Goal: Task Accomplishment & Management: Manage account settings

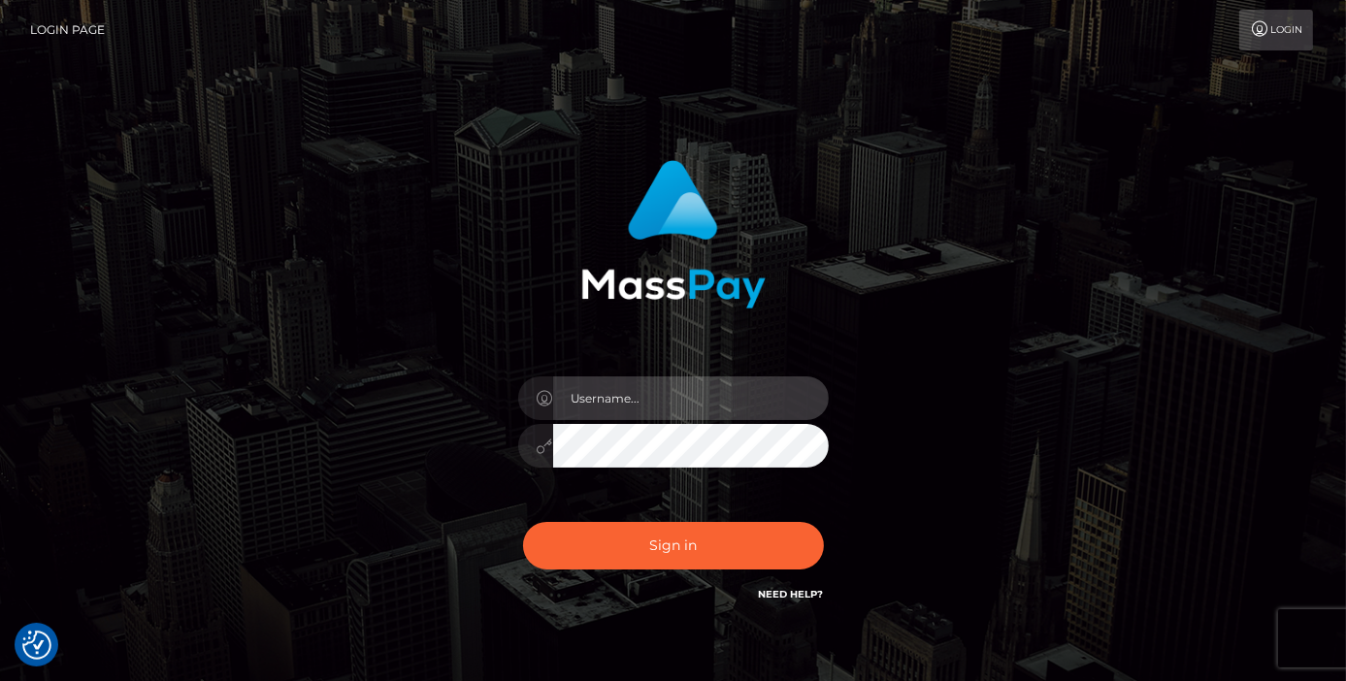
click at [677, 409] on input "text" at bounding box center [691, 398] width 276 height 44
type input "[PERSON_NAME]"
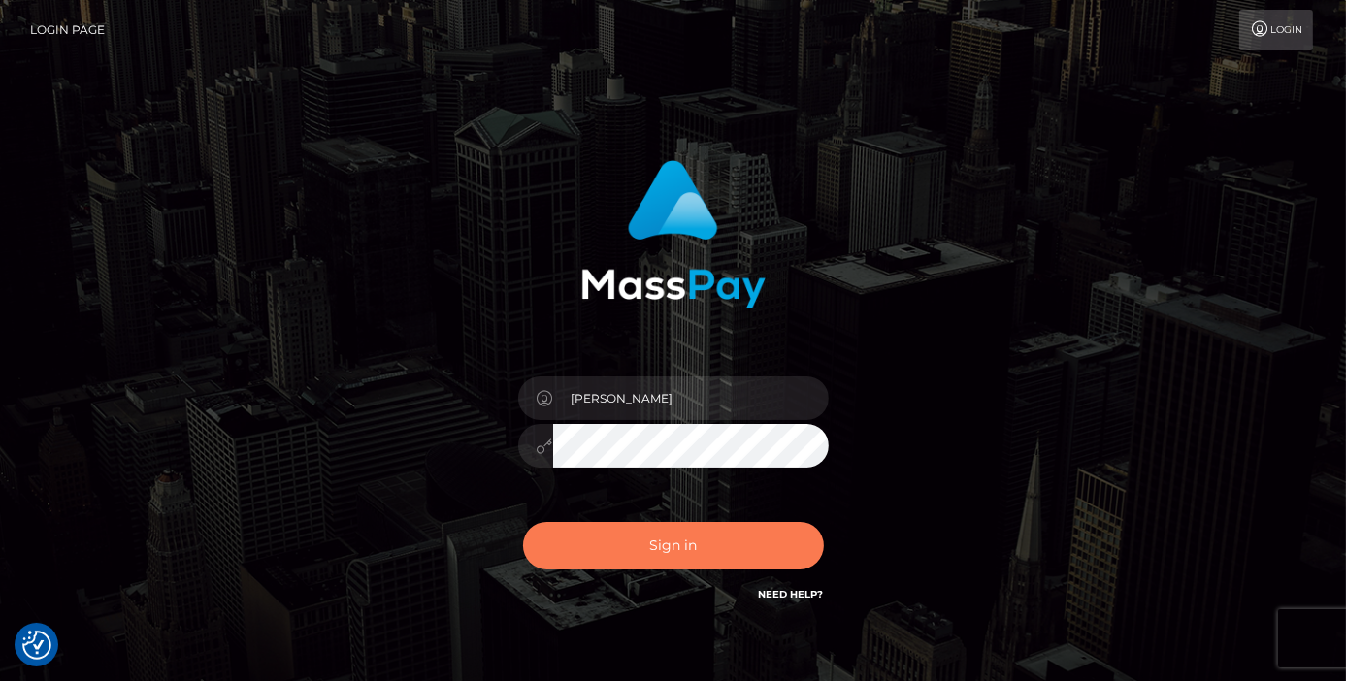
click at [778, 544] on button "Sign in" at bounding box center [673, 546] width 301 height 48
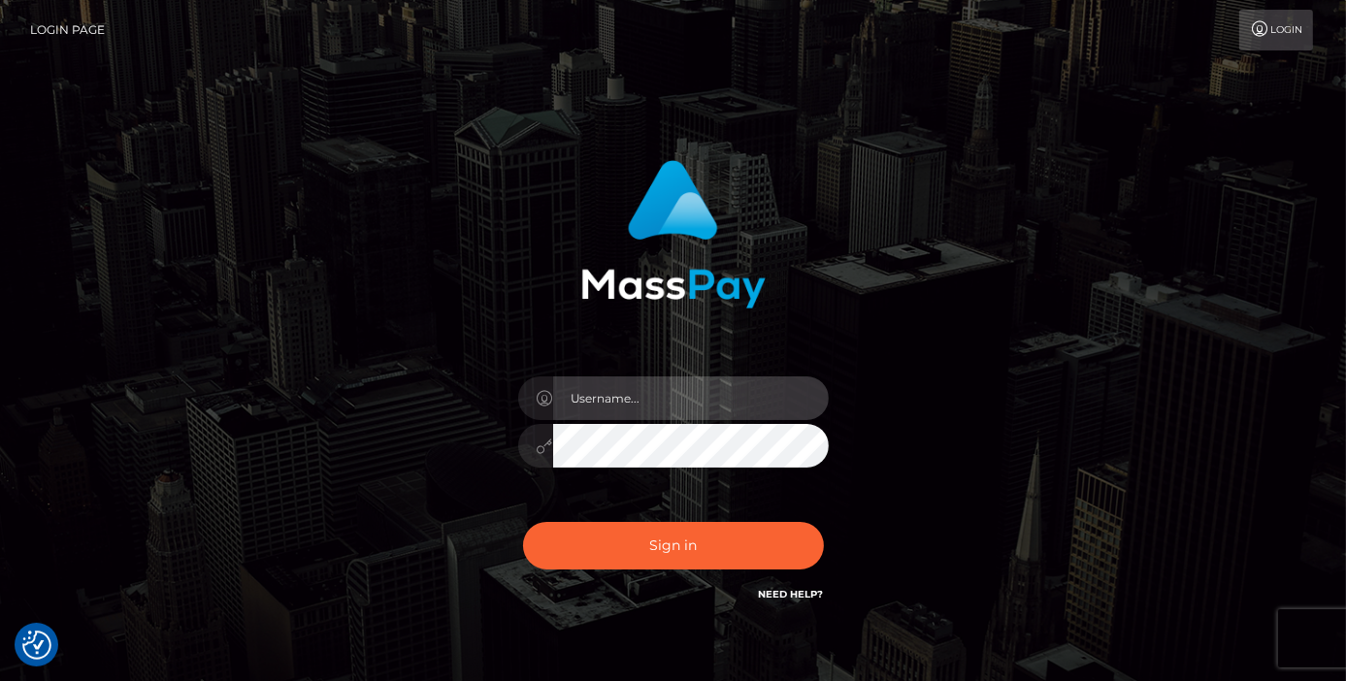
click at [644, 388] on input "text" at bounding box center [691, 398] width 276 height 44
type input "Edward"
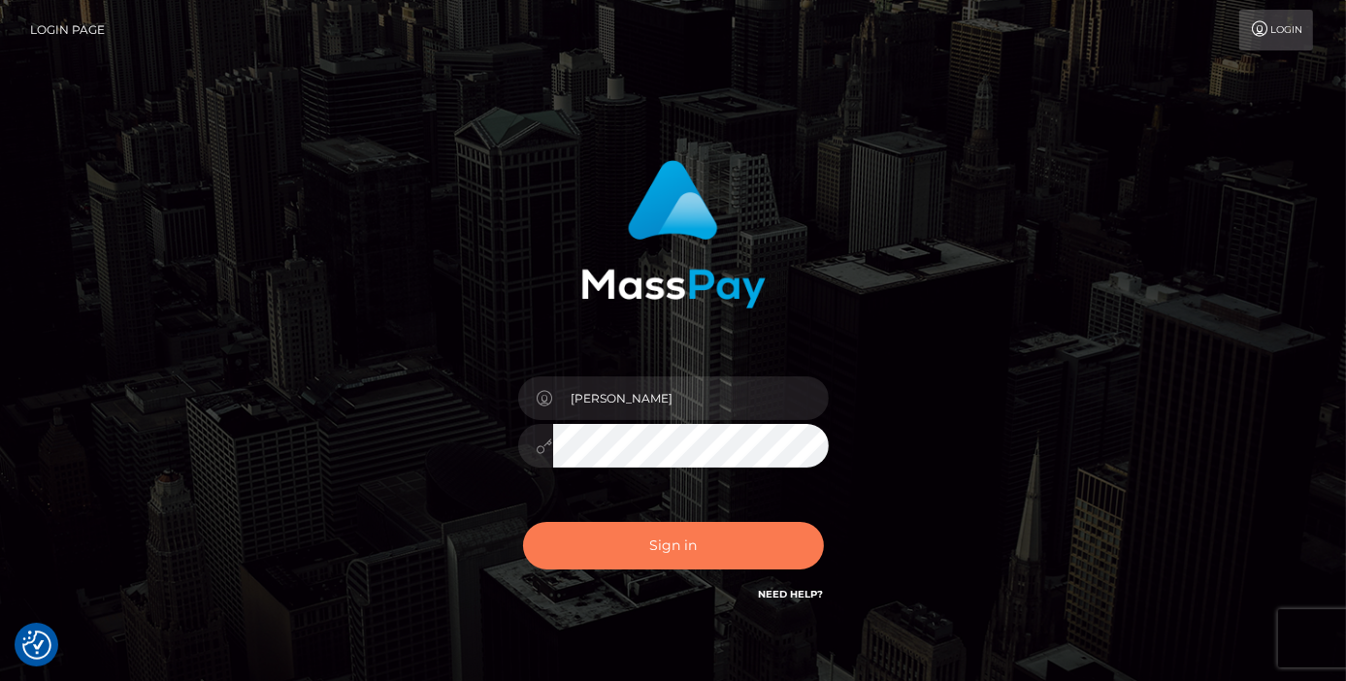
click at [622, 560] on button "Sign in" at bounding box center [673, 546] width 301 height 48
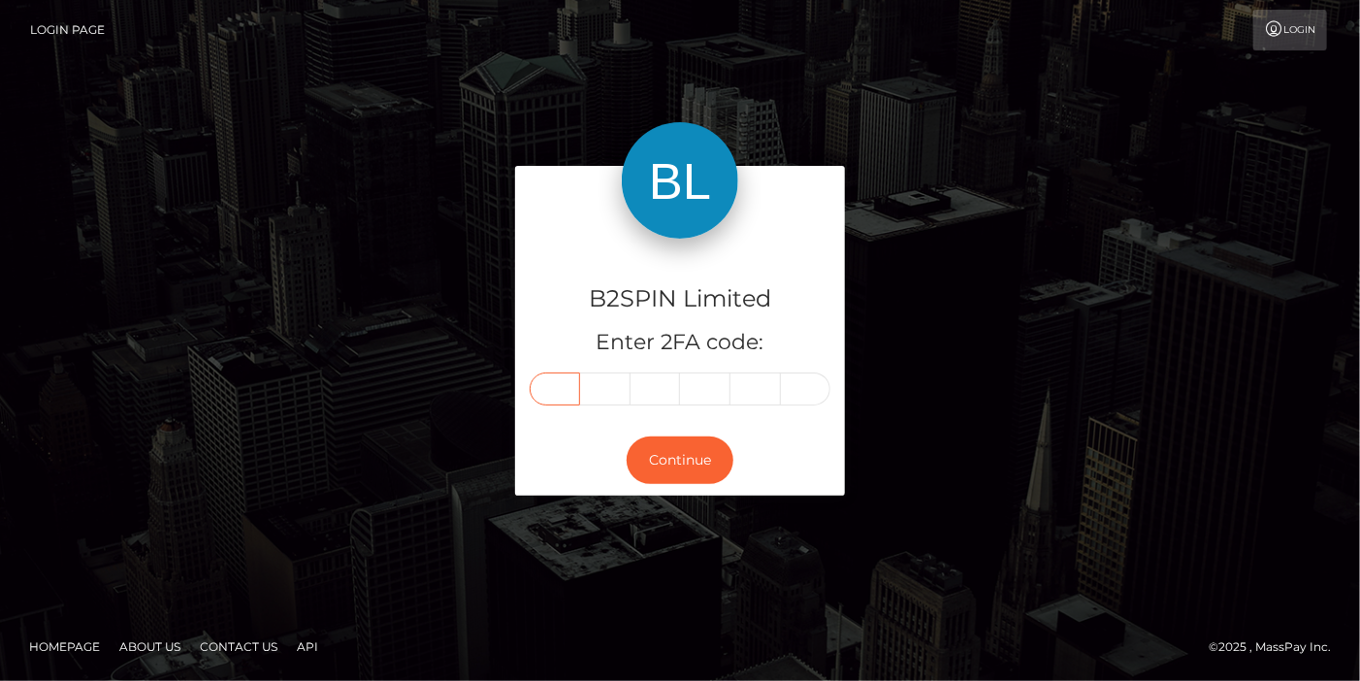
click at [537, 387] on input "text" at bounding box center [555, 389] width 50 height 33
paste input "5"
type input "5"
type input "0"
type input "2"
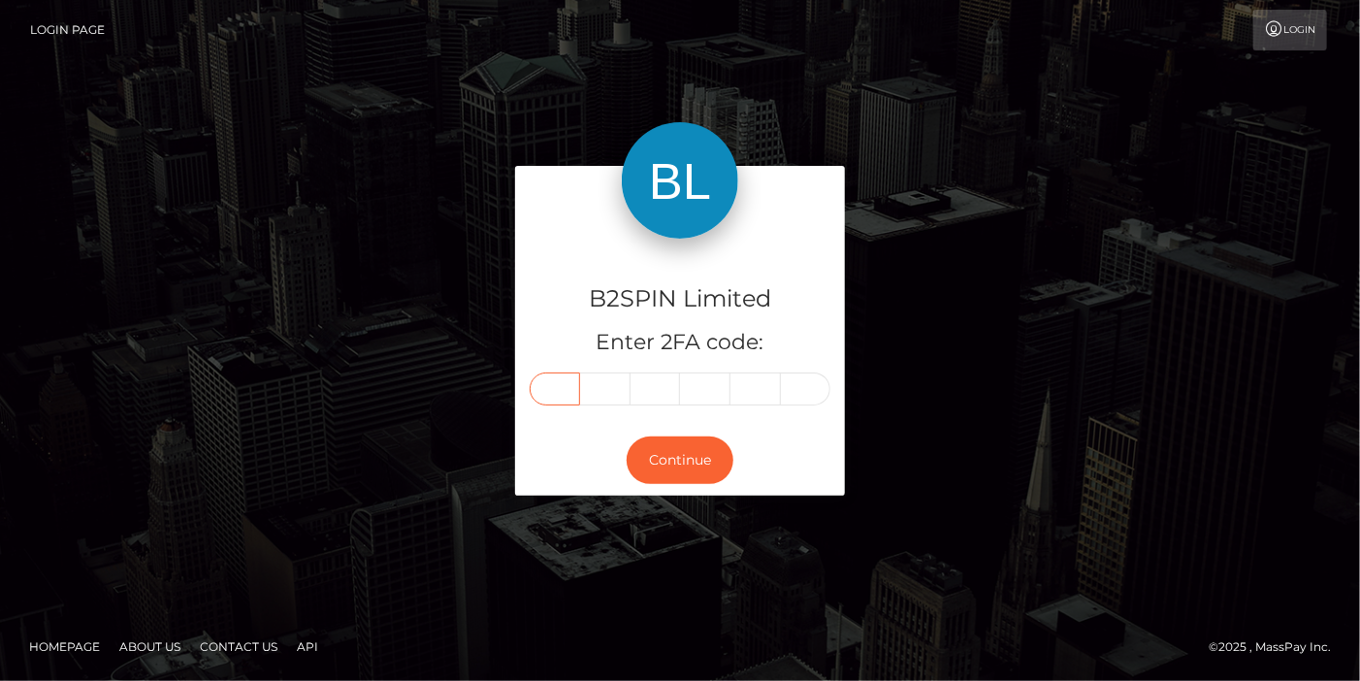
type input "2"
type input "0"
click at [691, 467] on button "Continue" at bounding box center [680, 461] width 107 height 48
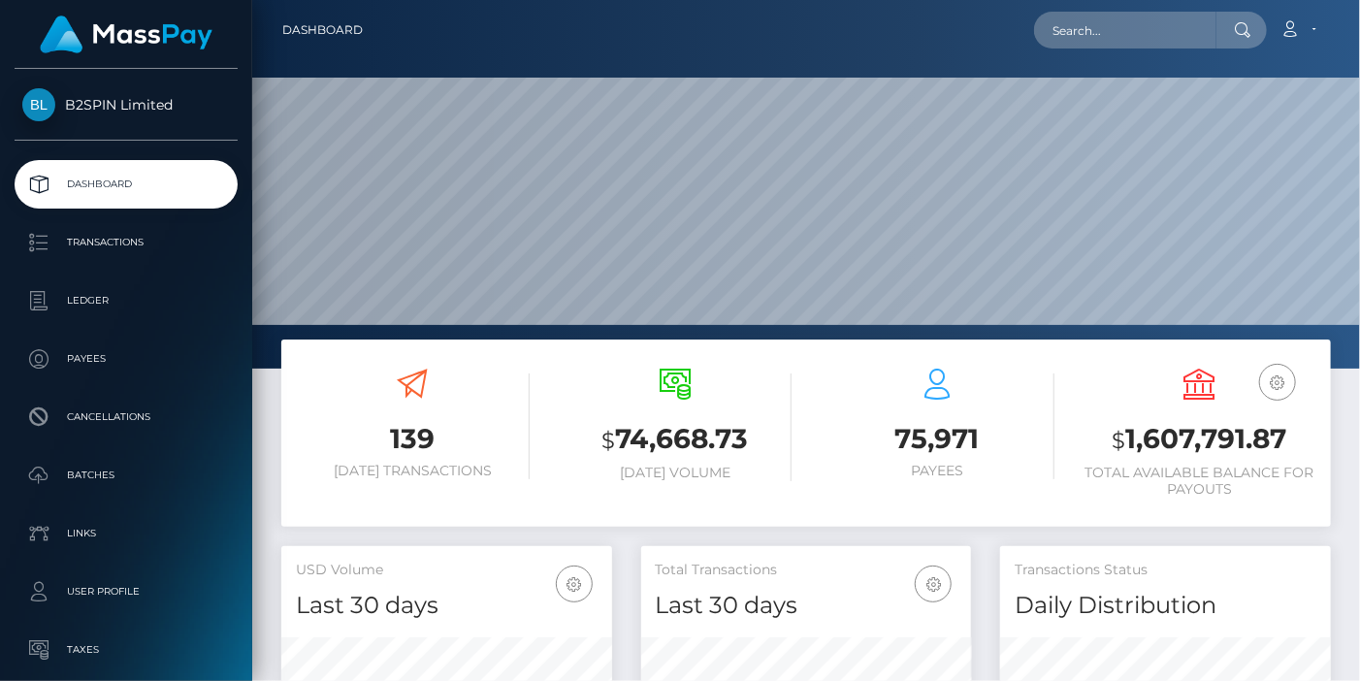
scroll to position [344, 330]
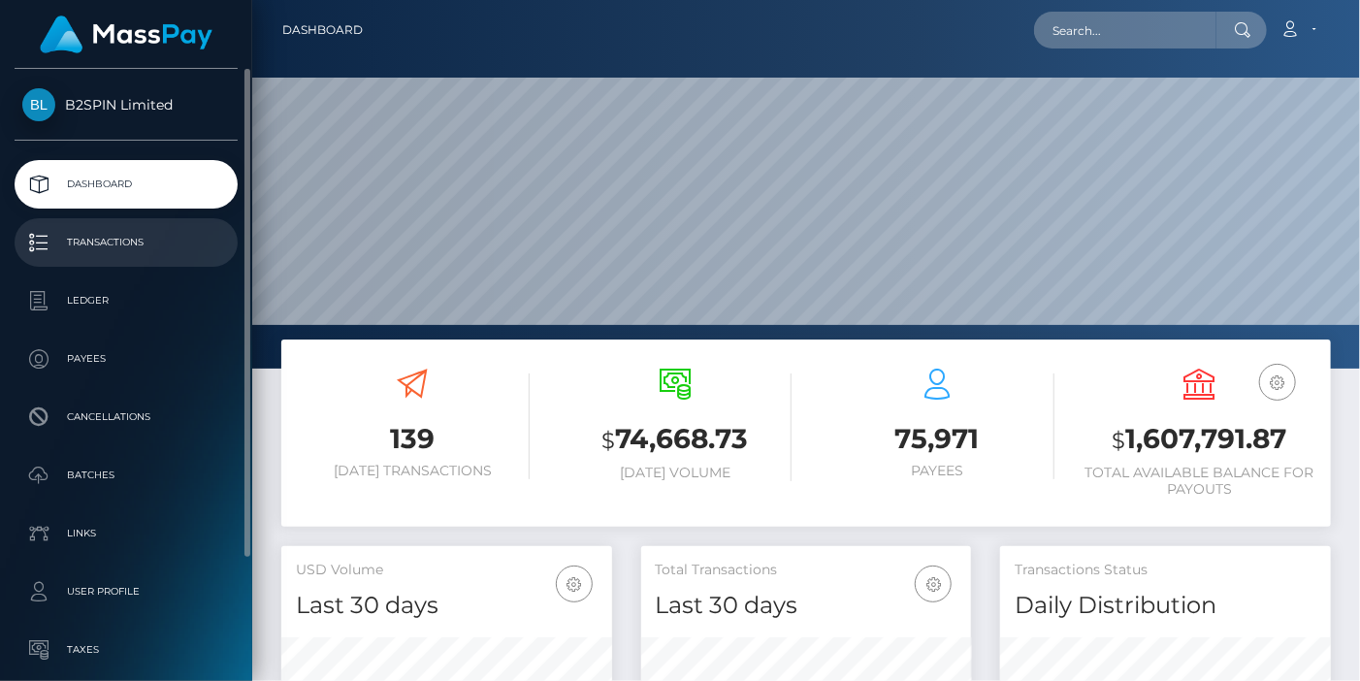
click at [143, 248] on p "Transactions" at bounding box center [126, 242] width 208 height 29
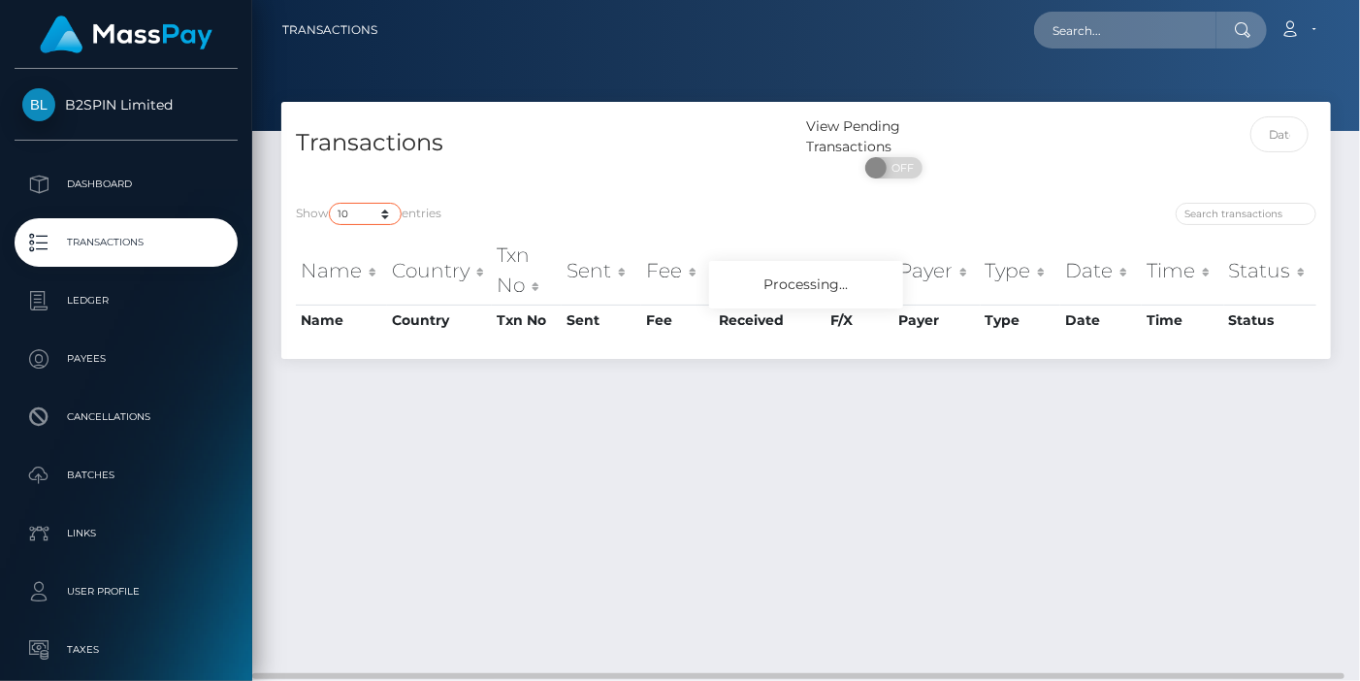
click at [356, 219] on select "10 25 50 100 250 500 1,000 3,500" at bounding box center [365, 214] width 73 height 22
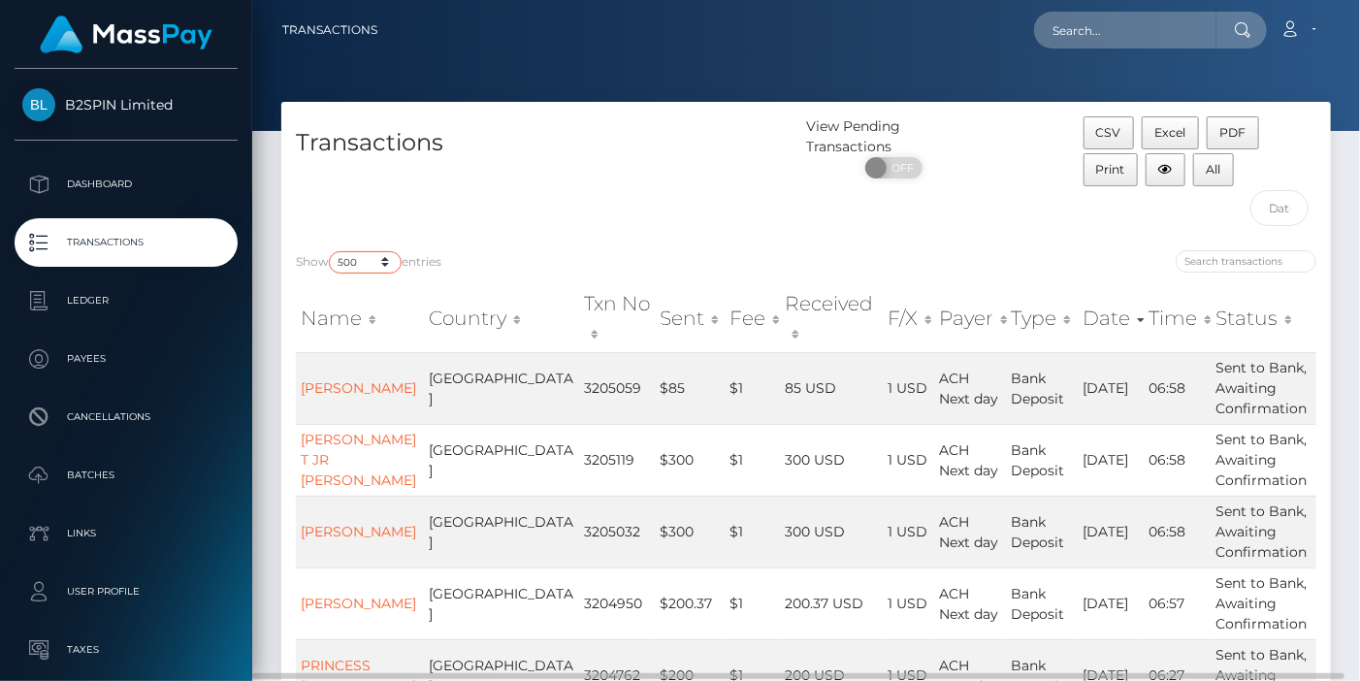
click at [331, 251] on select "10 25 50 100 250 500 1,000 3,500" at bounding box center [365, 262] width 73 height 22
click at [373, 263] on select "10 25 50 100 250 500 1,000 3,500" at bounding box center [365, 262] width 73 height 22
select select "3500"
click at [331, 251] on select "10 25 50 100 250 500 1,000 3,500" at bounding box center [365, 262] width 73 height 22
click at [1287, 211] on input "text" at bounding box center [1280, 208] width 58 height 36
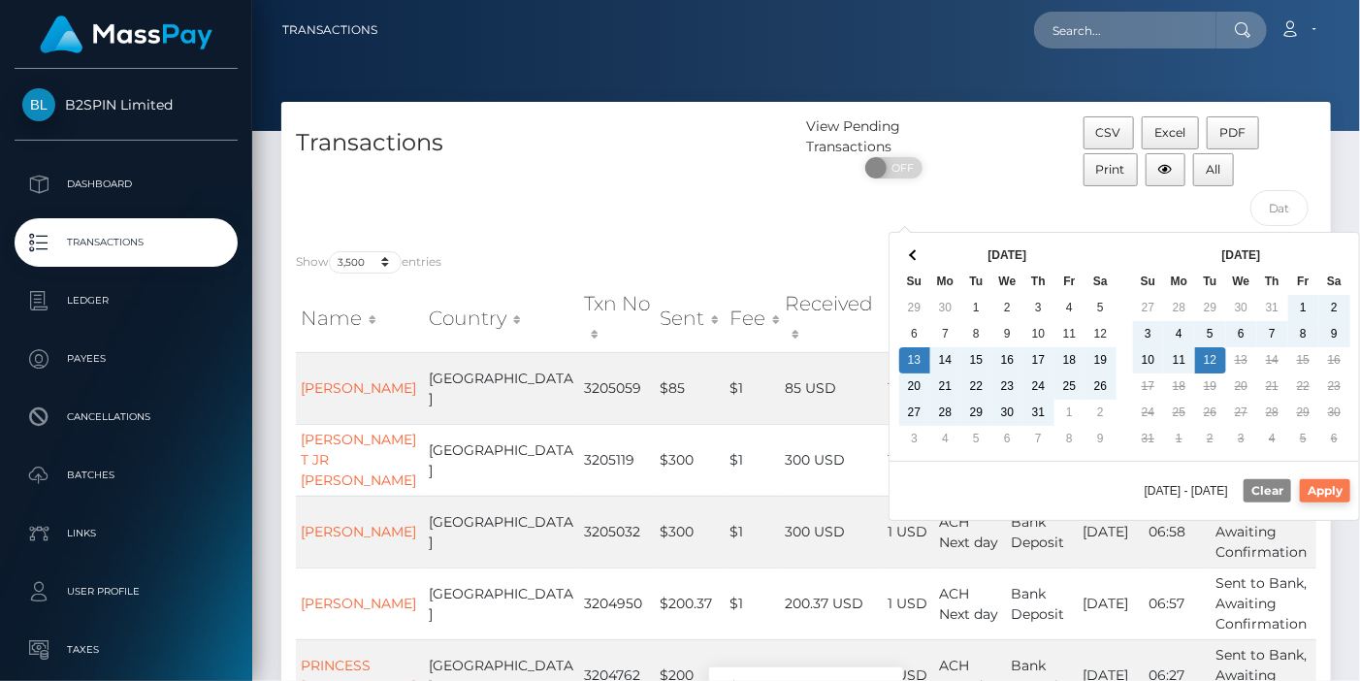
click at [1312, 497] on button "Apply" at bounding box center [1325, 490] width 50 height 23
type input "[DATE] - [DATE]"
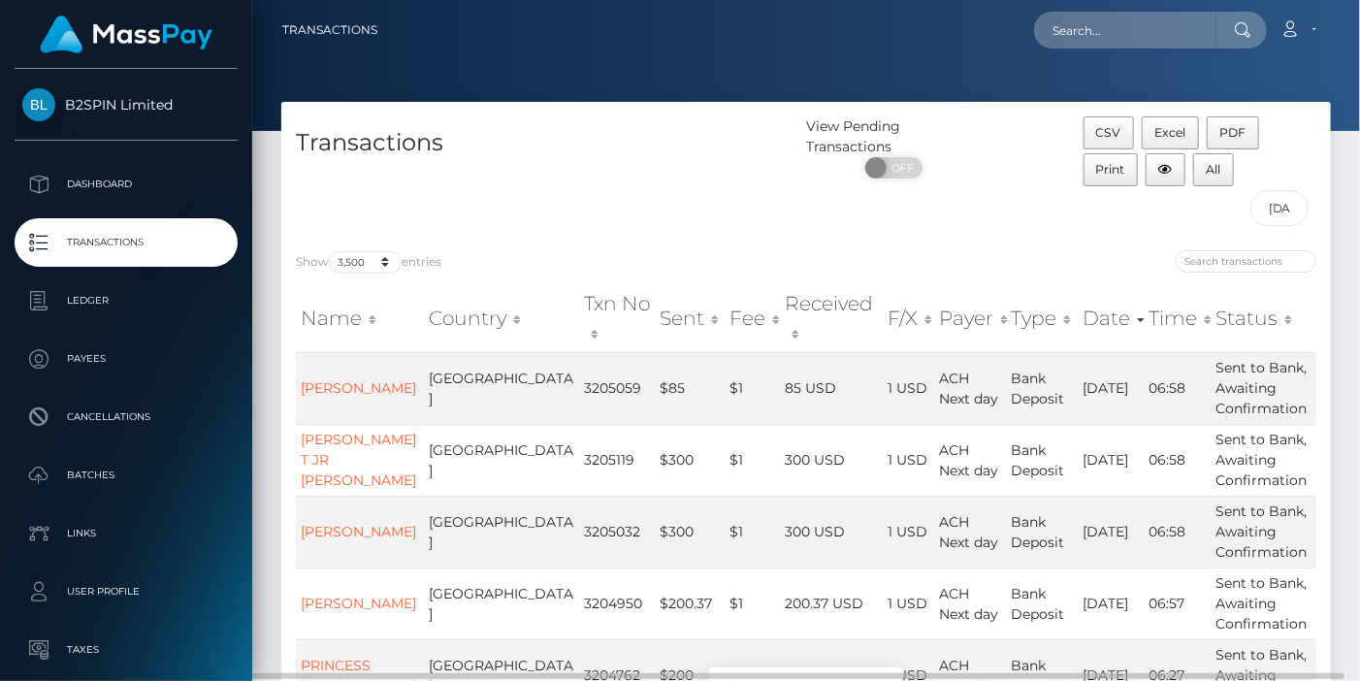
click at [988, 276] on div at bounding box center [1069, 263] width 496 height 27
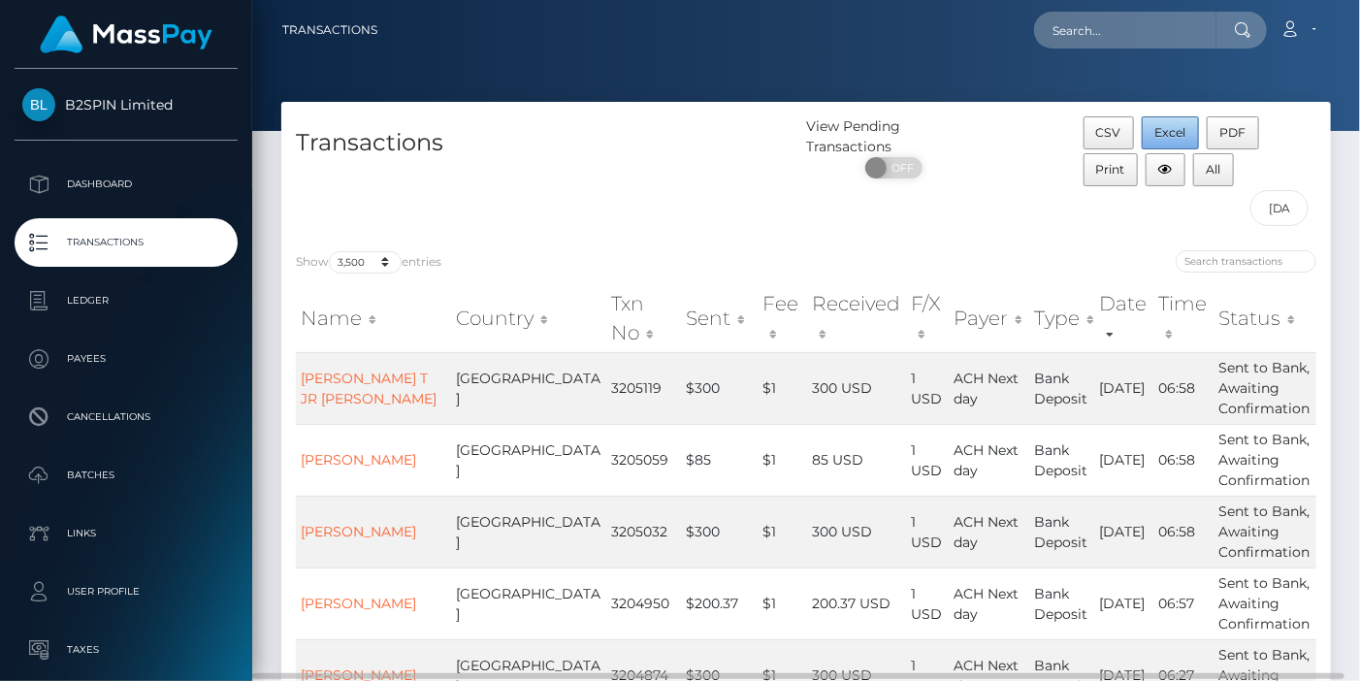
click at [1164, 132] on span "Excel" at bounding box center [1171, 132] width 31 height 15
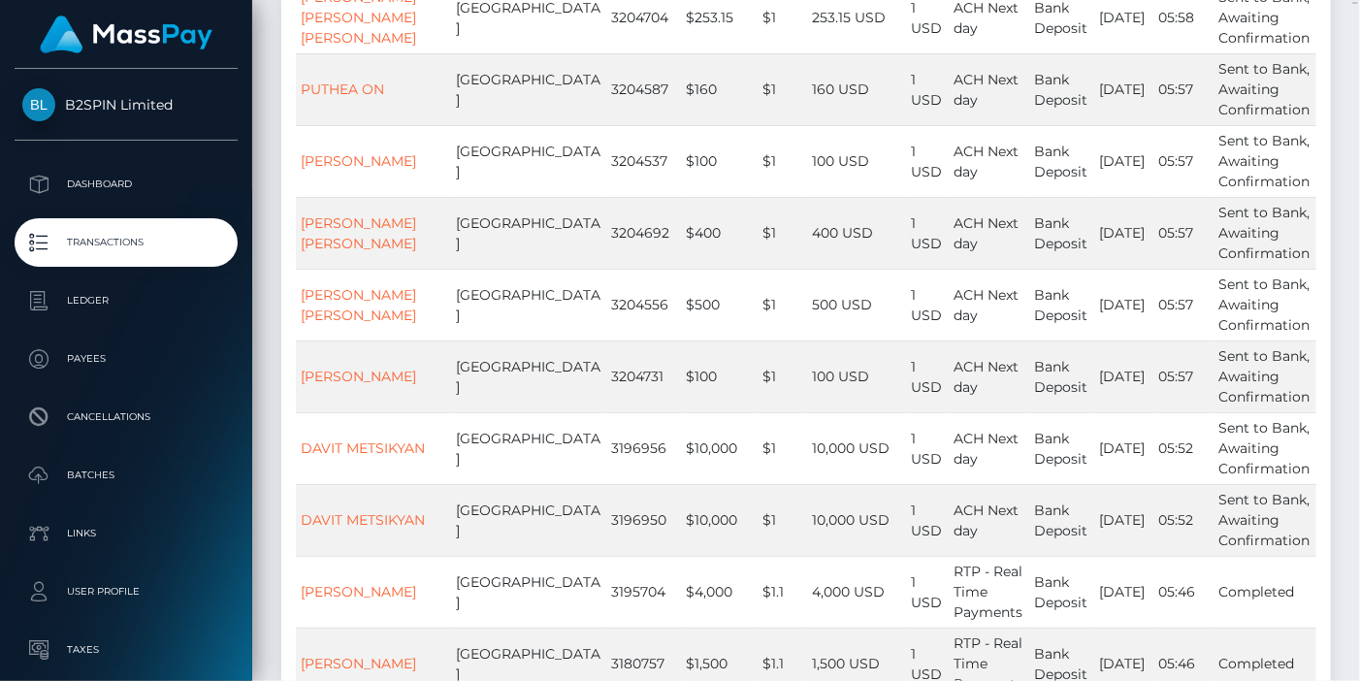
scroll to position [679, 0]
